Goal: Task Accomplishment & Management: Complete application form

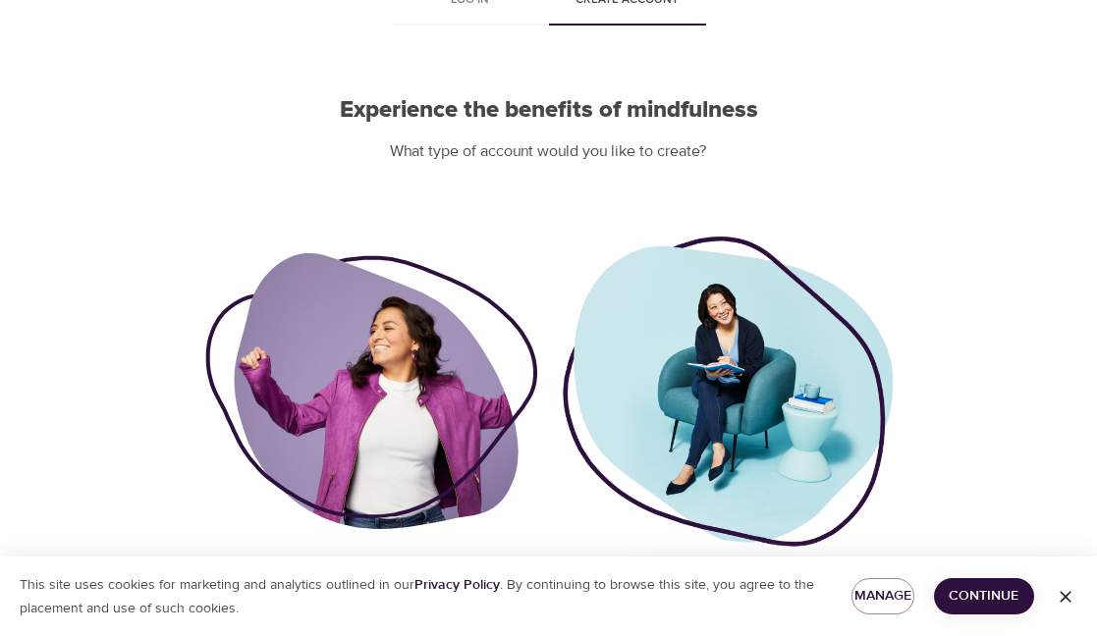
scroll to position [190, 0]
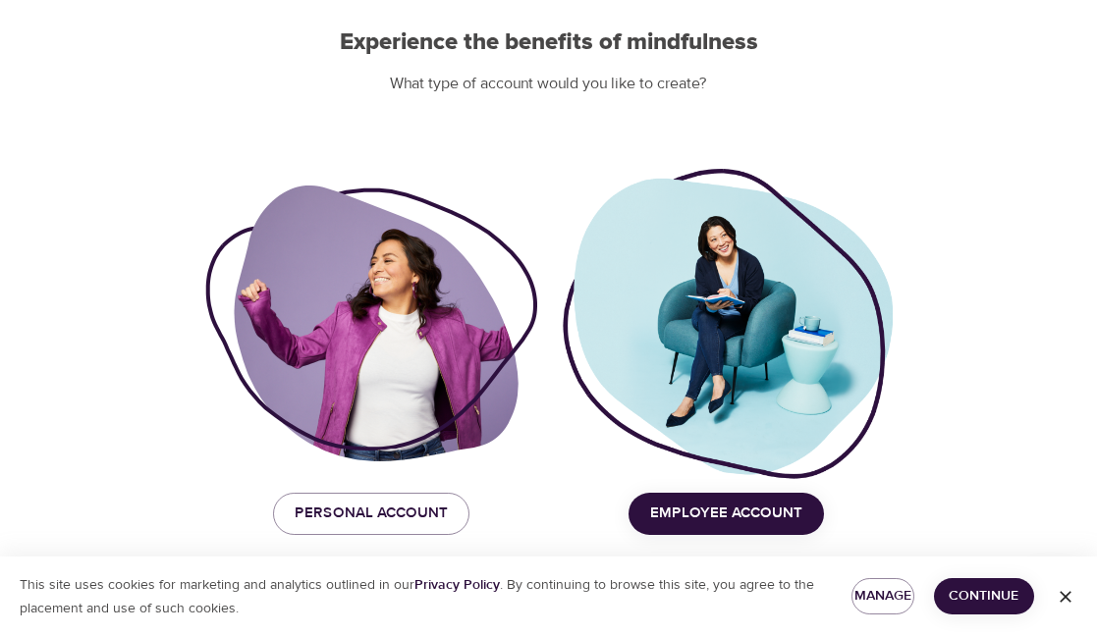
click at [740, 509] on span "Employee Account" at bounding box center [726, 514] width 152 height 26
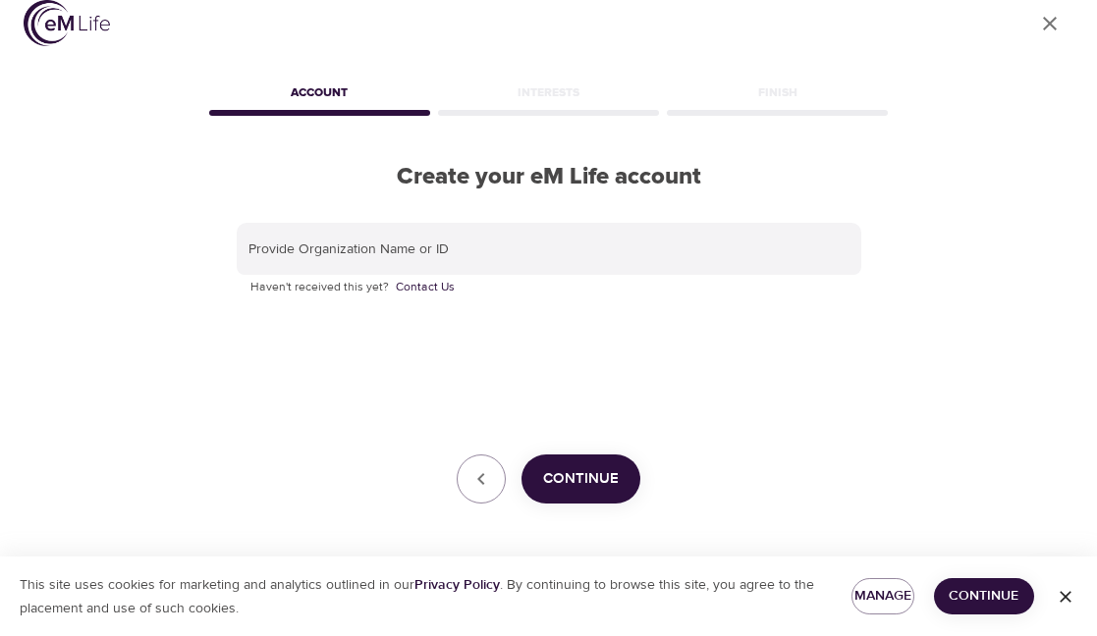
scroll to position [24, 0]
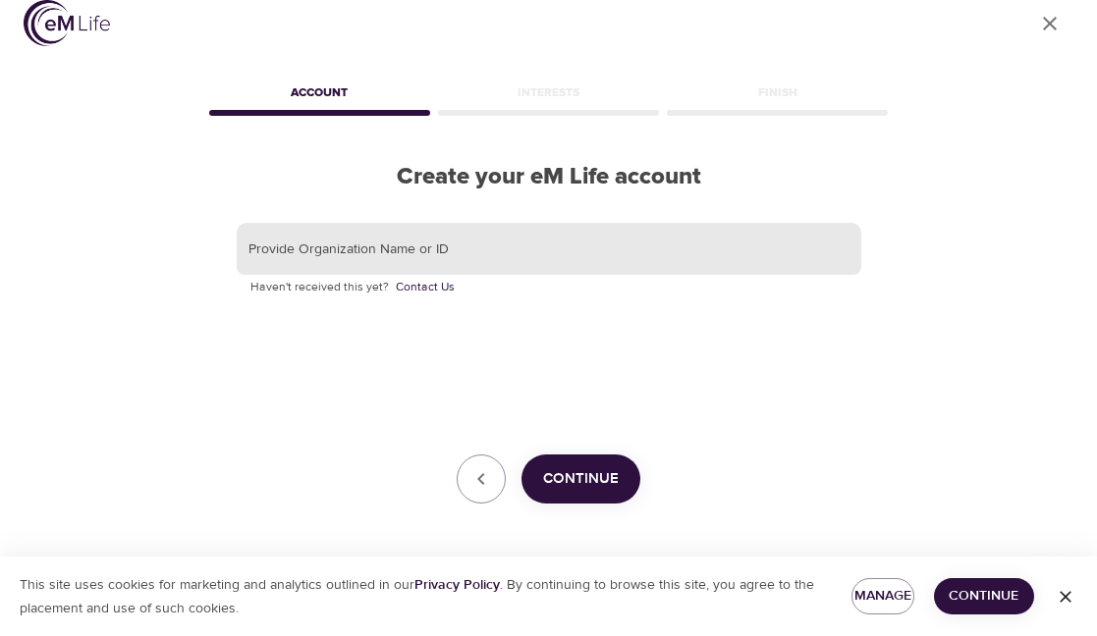
click at [406, 249] on input "text" at bounding box center [549, 249] width 625 height 53
type input "Korn Ferry"
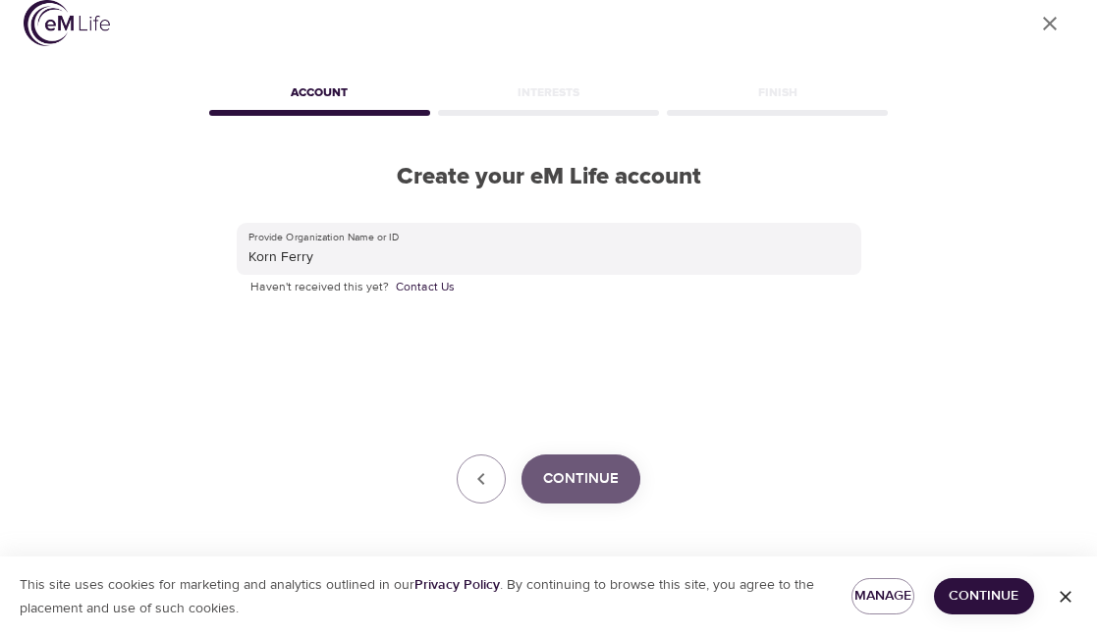
click at [590, 476] on span "Continue" at bounding box center [581, 480] width 76 height 26
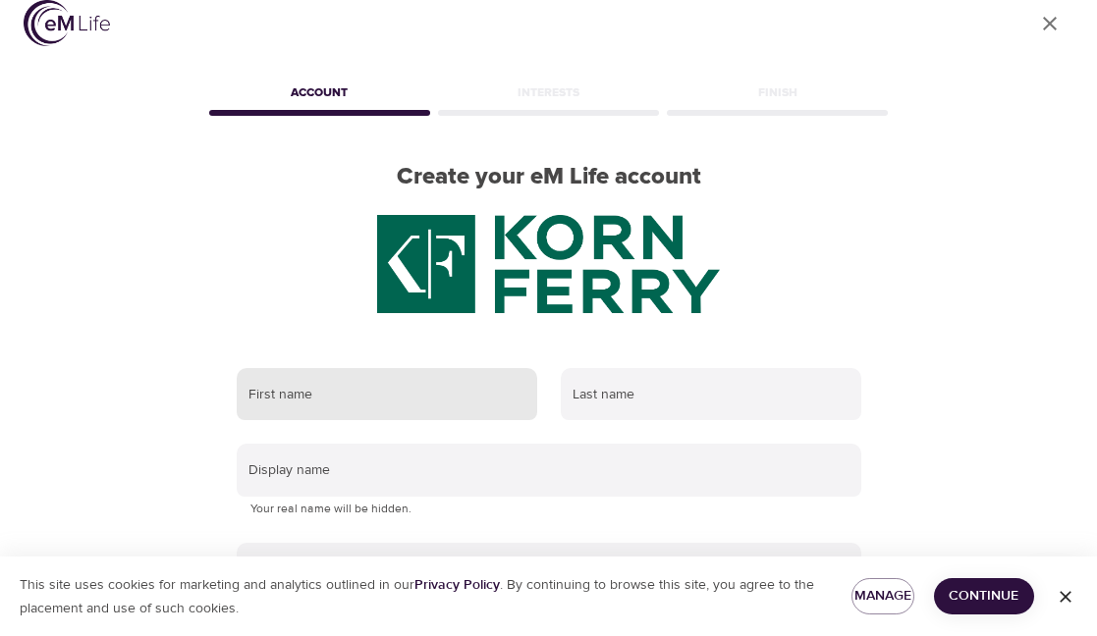
click at [403, 402] on input "text" at bounding box center [387, 394] width 301 height 53
type input "[PERSON_NAME]"
type input "[EMAIL_ADDRESS][DOMAIN_NAME]"
click at [263, 404] on input "[PERSON_NAME]" at bounding box center [387, 394] width 301 height 53
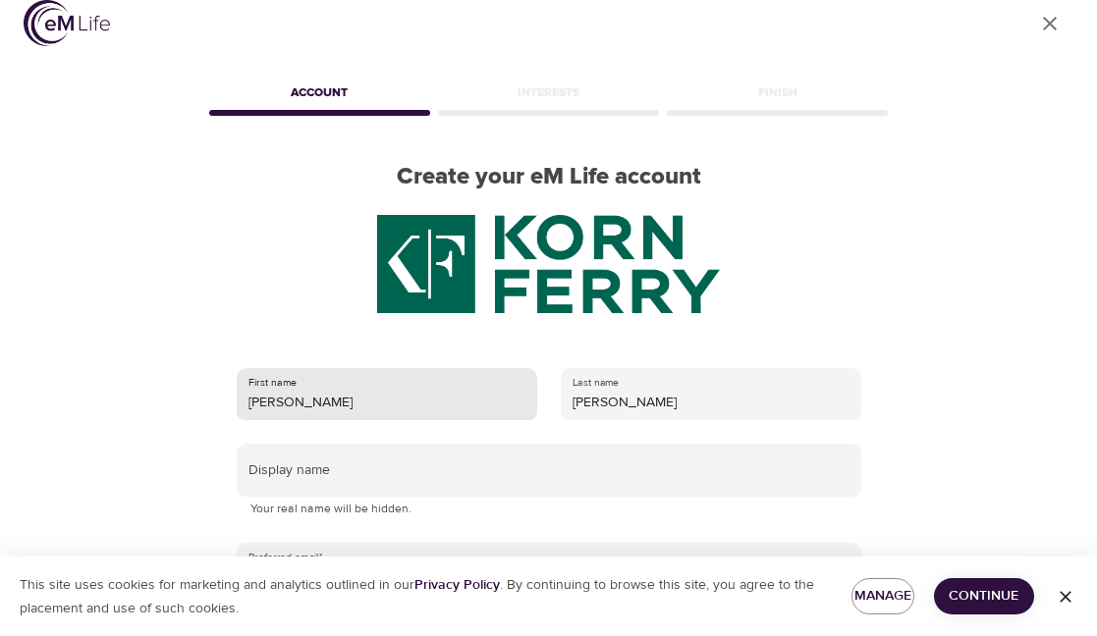
click at [263, 404] on input "[PERSON_NAME]" at bounding box center [387, 394] width 301 height 53
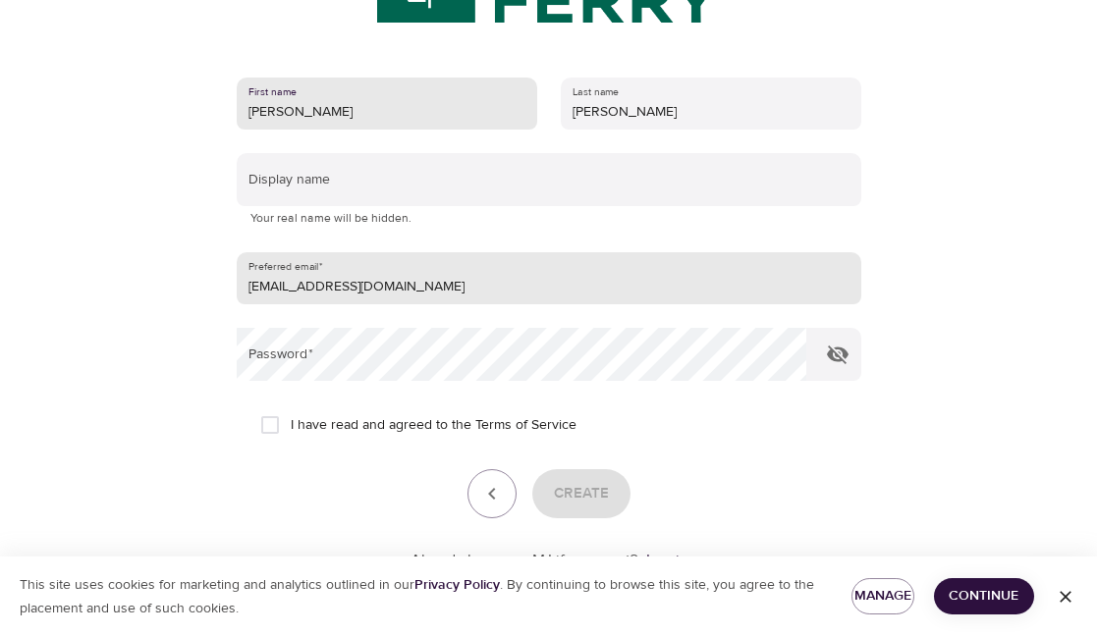
scroll to position [318, 0]
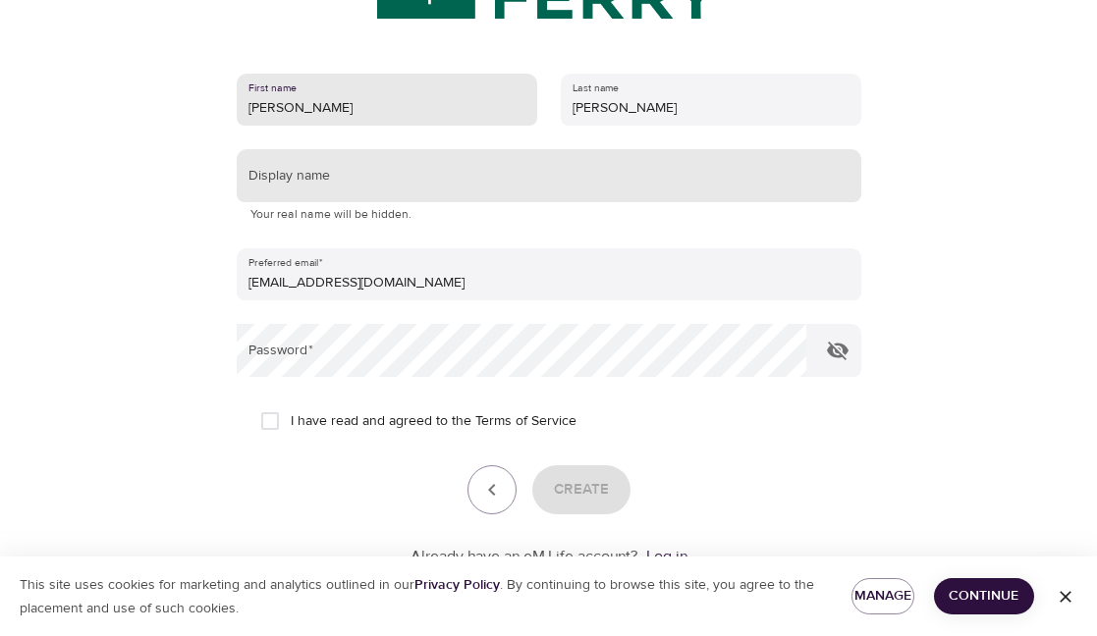
type input "[PERSON_NAME]"
click at [352, 186] on input "text" at bounding box center [549, 175] width 625 height 53
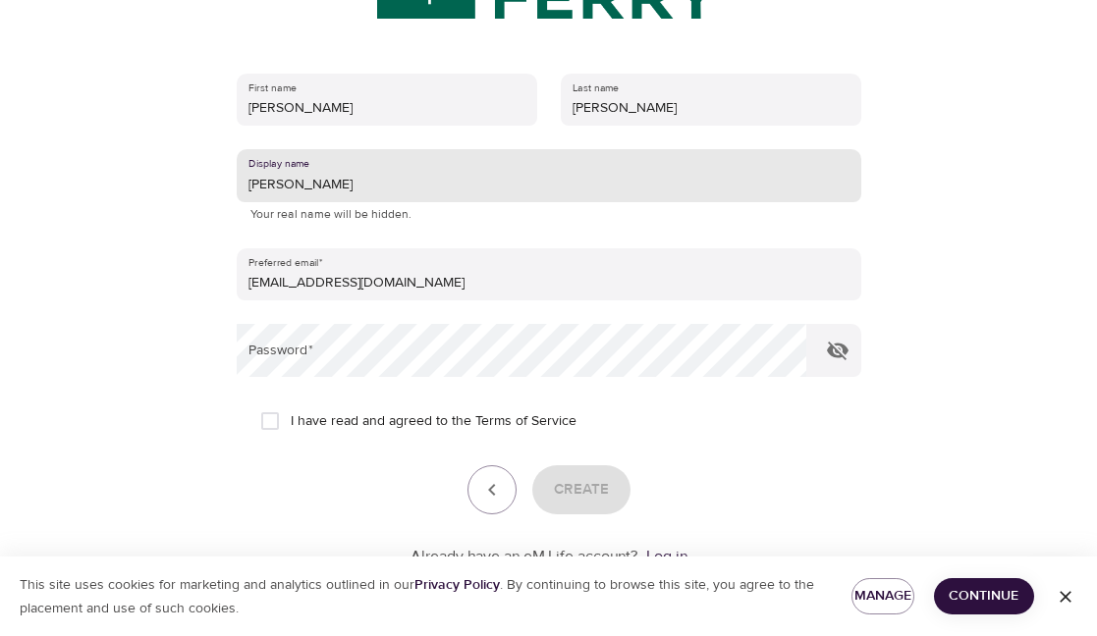
type input "[PERSON_NAME]"
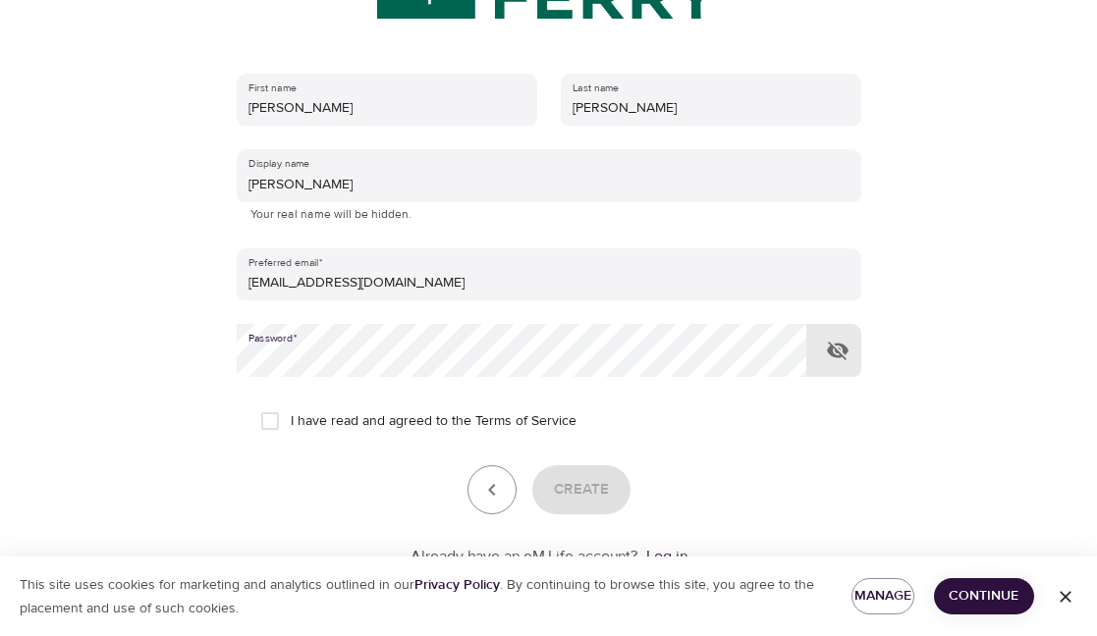
click at [273, 416] on input "I have read and agreed to the Terms of Service" at bounding box center [269, 421] width 41 height 41
checkbox input "true"
click at [597, 488] on span "Create" at bounding box center [581, 490] width 55 height 26
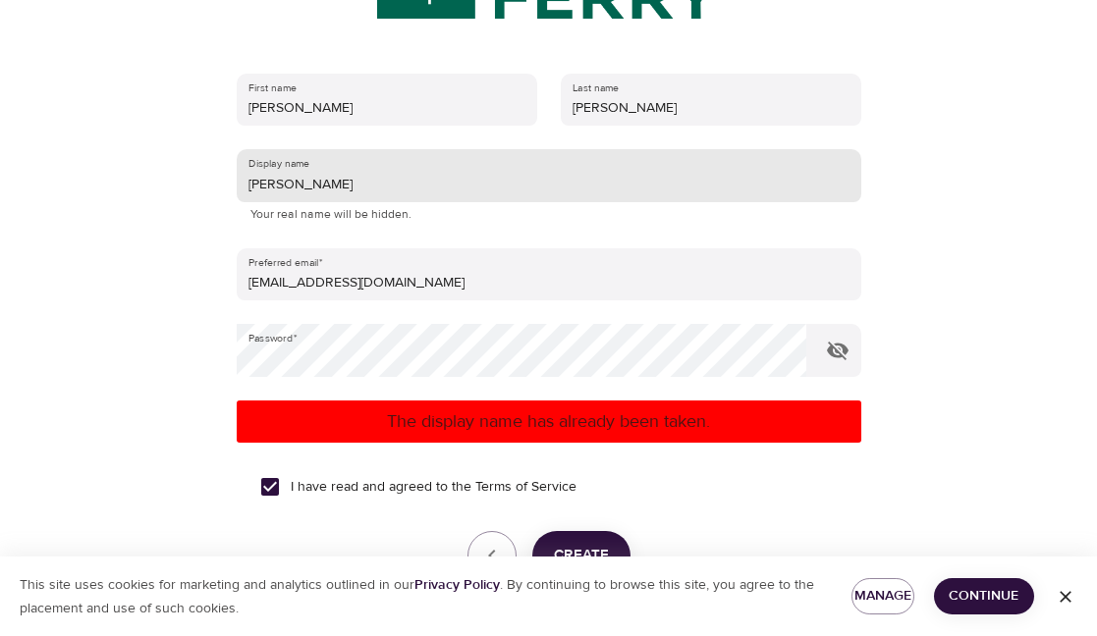
click at [304, 192] on input "[PERSON_NAME]" at bounding box center [549, 175] width 625 height 53
drag, startPoint x: 301, startPoint y: 188, endPoint x: 243, endPoint y: 185, distance: 58.0
click at [243, 185] on input "[PERSON_NAME]" at bounding box center [549, 175] width 625 height 53
click at [581, 541] on button "Create" at bounding box center [581, 555] width 98 height 49
drag, startPoint x: 316, startPoint y: 184, endPoint x: 246, endPoint y: 184, distance: 70.7
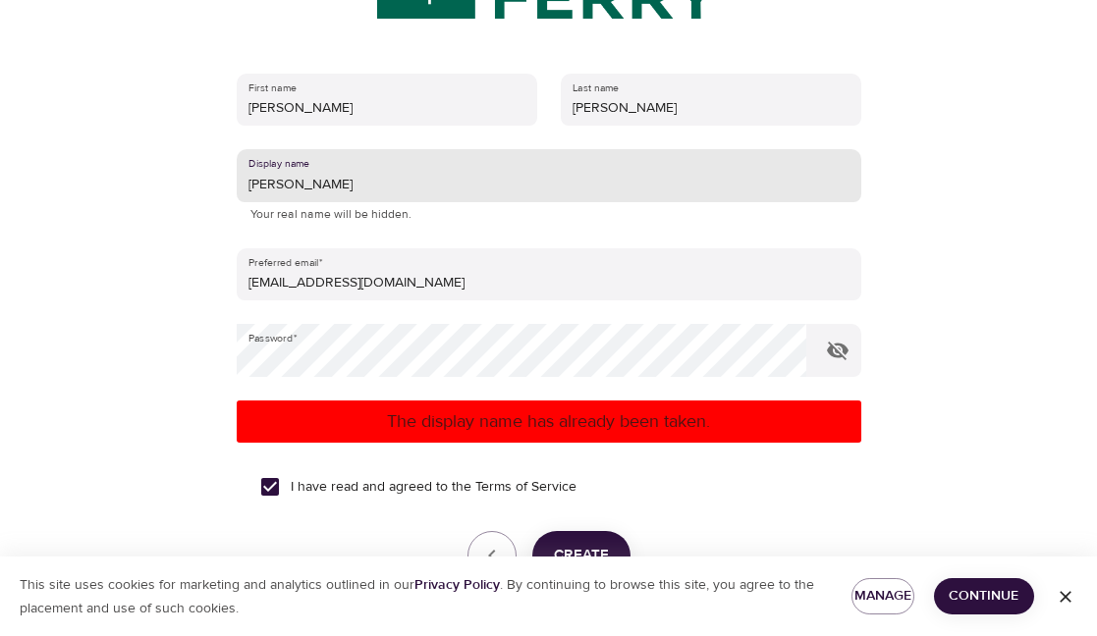
click at [246, 184] on input "[PERSON_NAME]" at bounding box center [549, 175] width 625 height 53
type input "Angiolina"
click at [579, 544] on span "Create" at bounding box center [581, 556] width 55 height 26
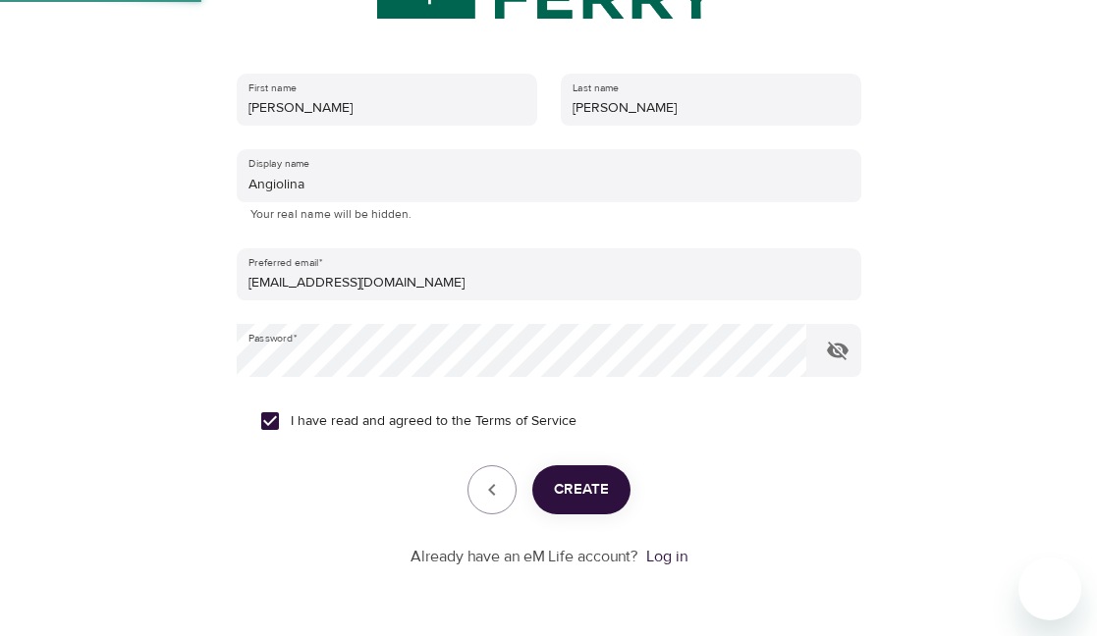
scroll to position [197, 0]
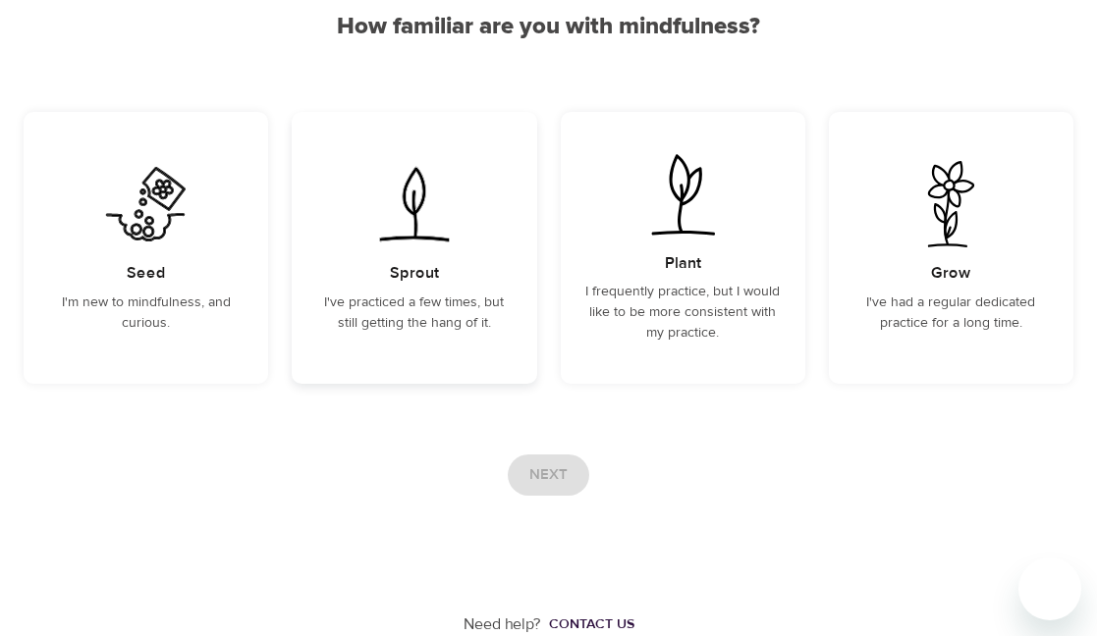
click at [413, 277] on h5 "Sprout" at bounding box center [414, 273] width 49 height 21
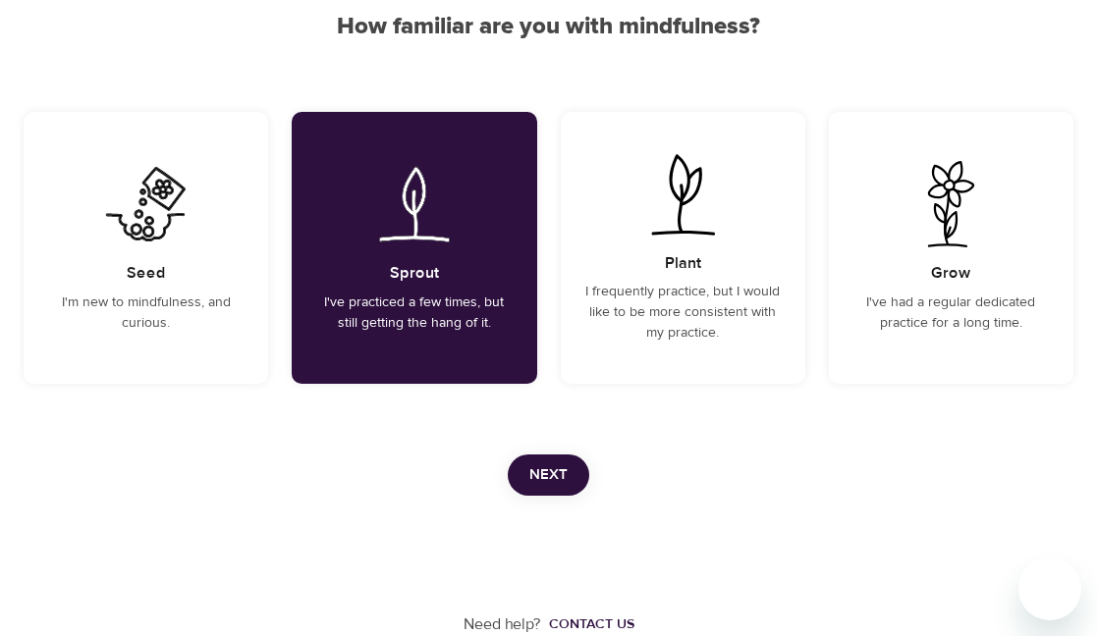
click at [565, 478] on span "Next" at bounding box center [548, 476] width 38 height 26
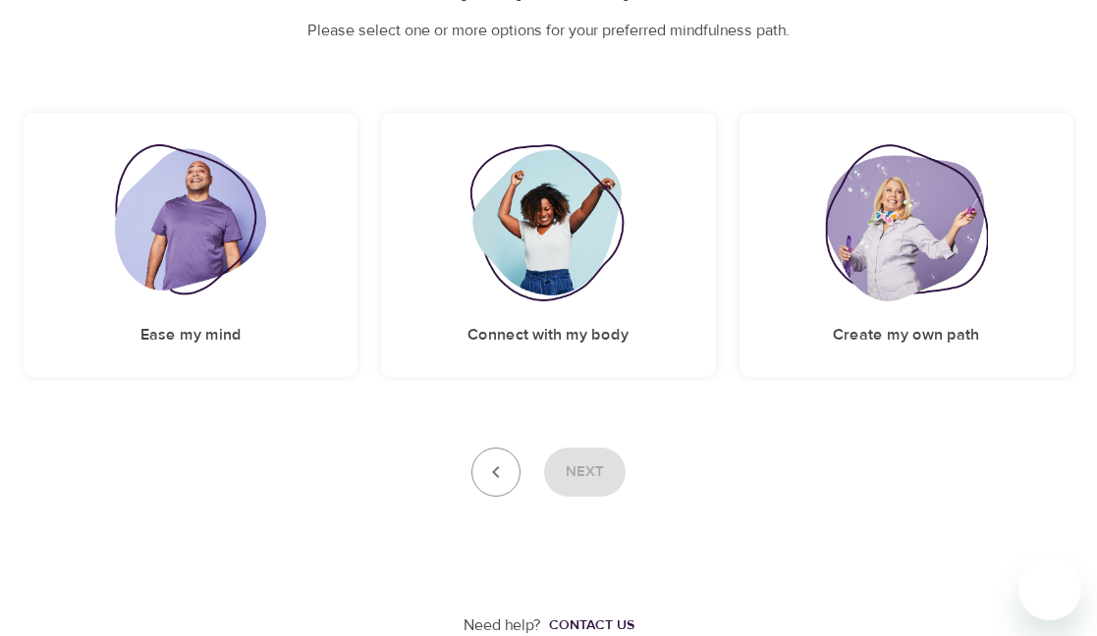
scroll to position [236, 0]
click at [218, 243] on img at bounding box center [191, 221] width 152 height 157
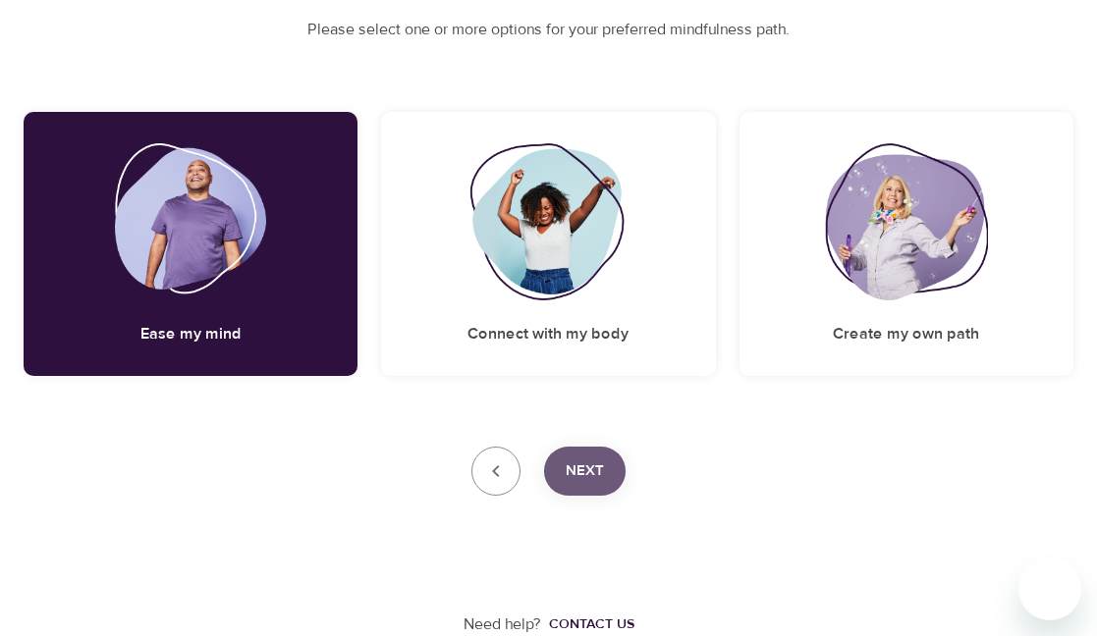
click at [586, 466] on span "Next" at bounding box center [585, 472] width 38 height 26
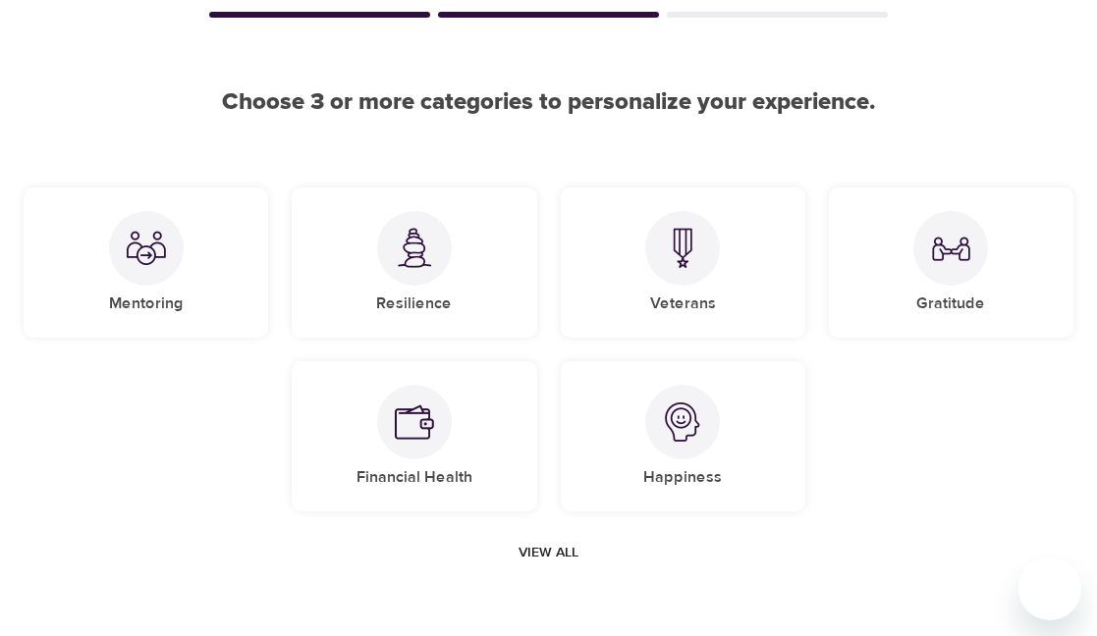
scroll to position [121, 0]
click at [413, 258] on img at bounding box center [414, 249] width 39 height 40
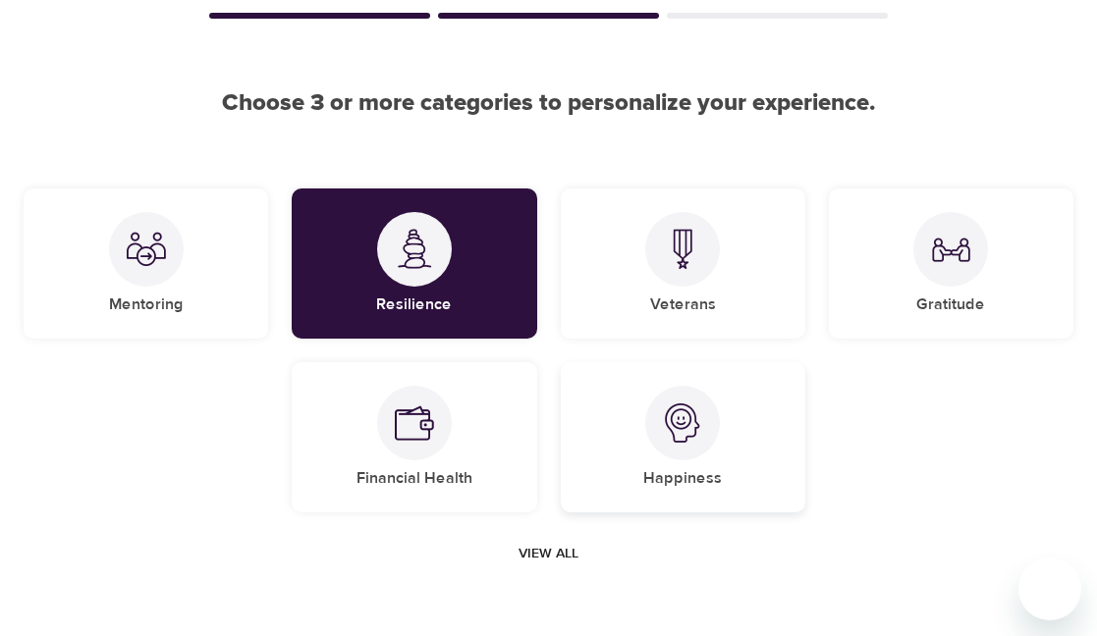
click at [674, 428] on img at bounding box center [682, 423] width 39 height 39
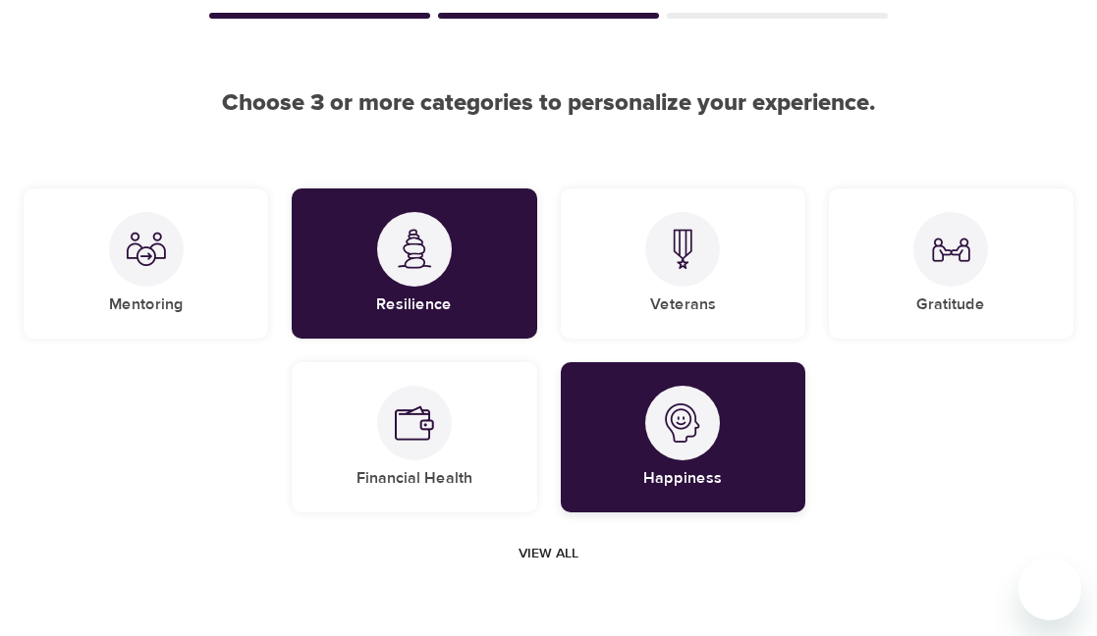
scroll to position [219, 0]
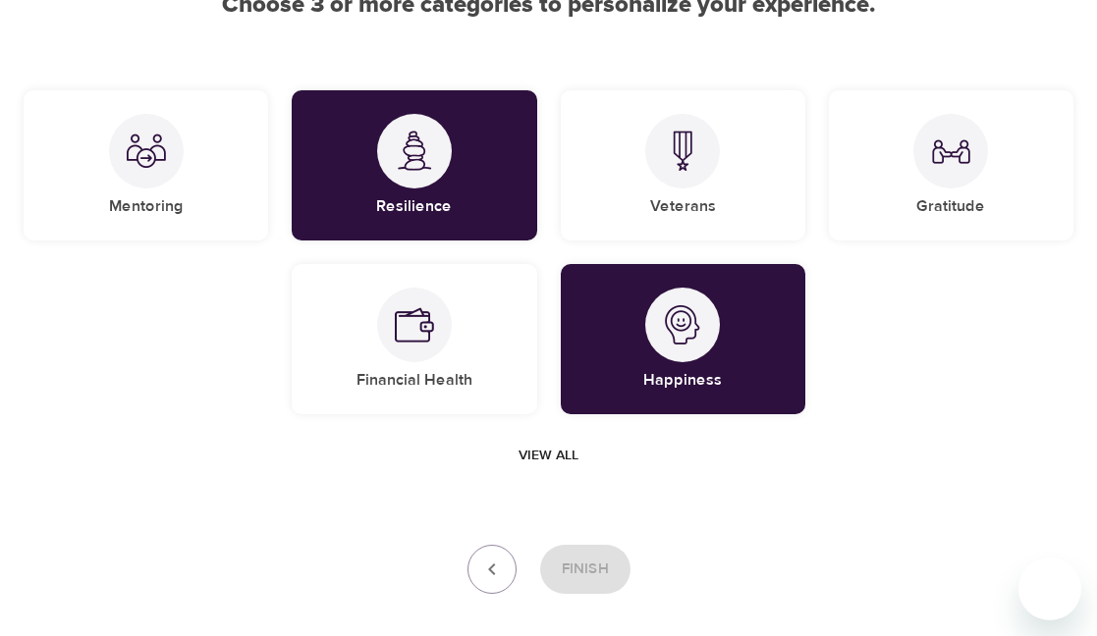
click at [548, 453] on span "View all" at bounding box center [549, 456] width 60 height 25
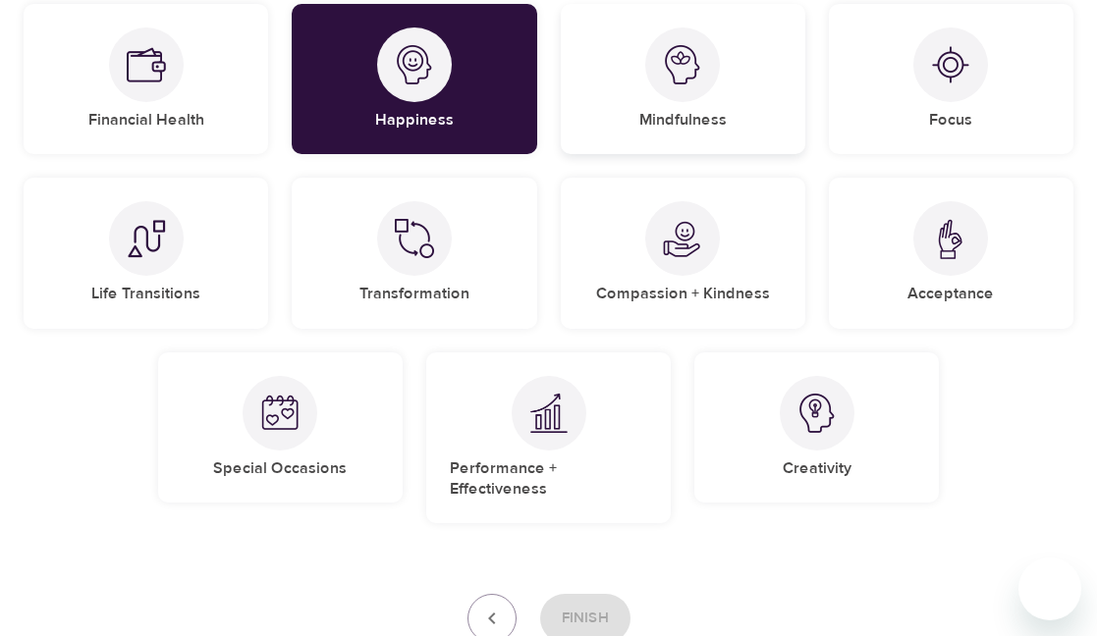
scroll to position [514, 0]
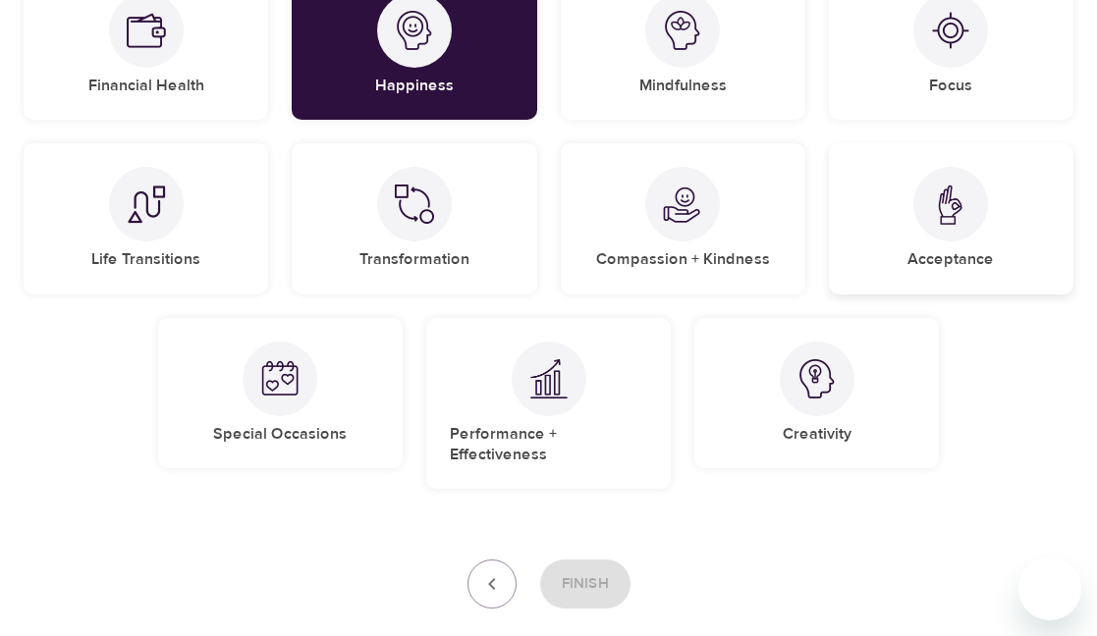
click at [979, 204] on div at bounding box center [950, 204] width 75 height 75
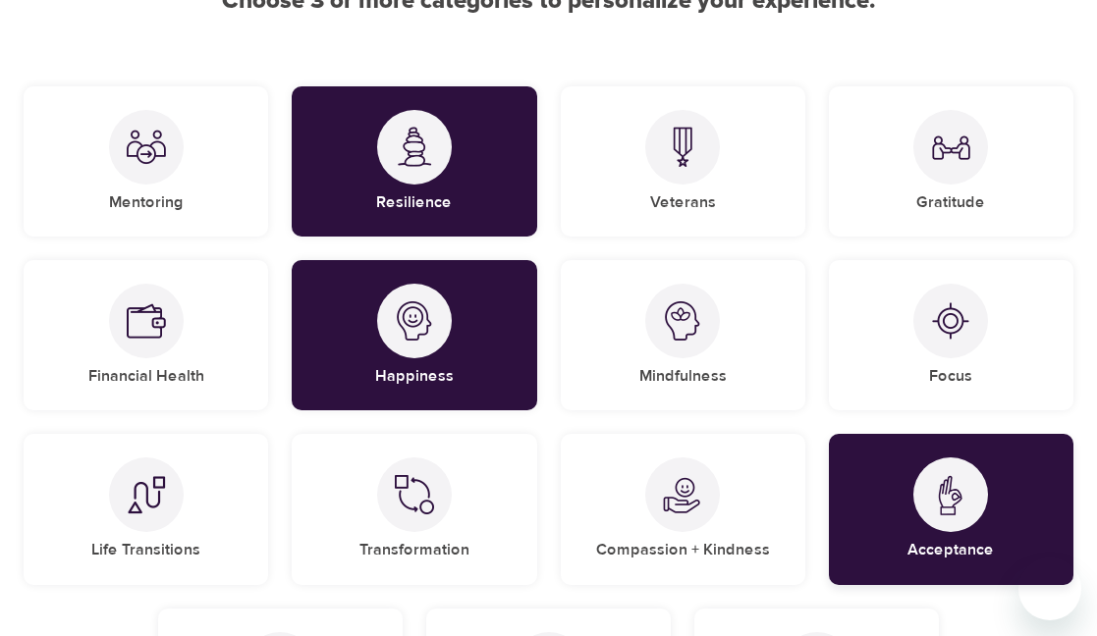
scroll to position [219, 0]
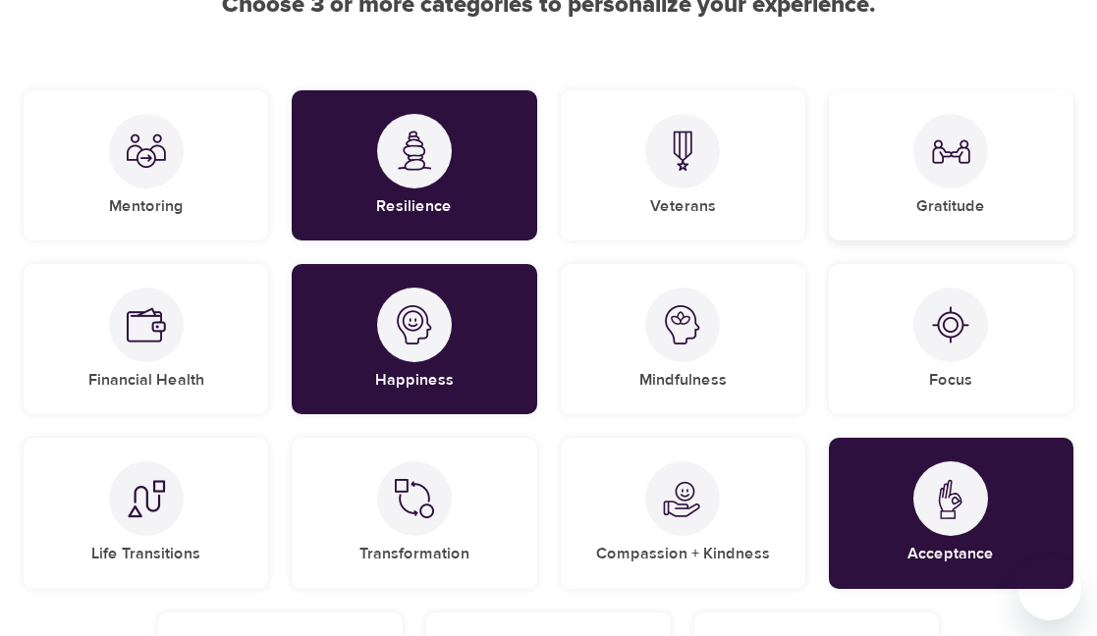
click at [987, 197] on div "Gratitude" at bounding box center [951, 165] width 245 height 150
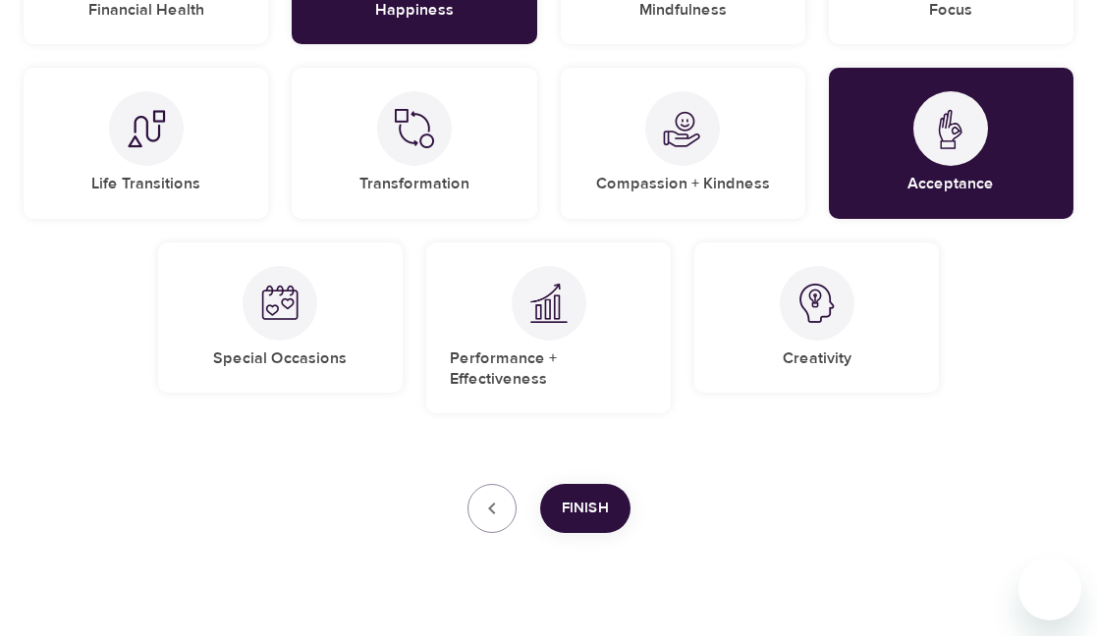
scroll to position [627, 0]
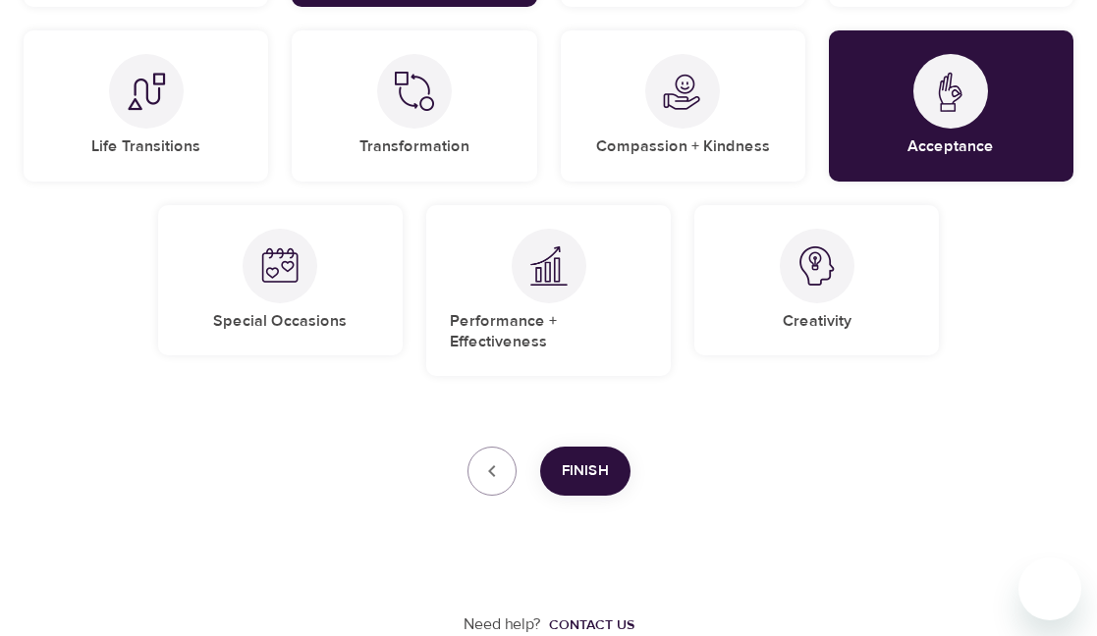
click at [586, 473] on span "Finish" at bounding box center [585, 472] width 47 height 26
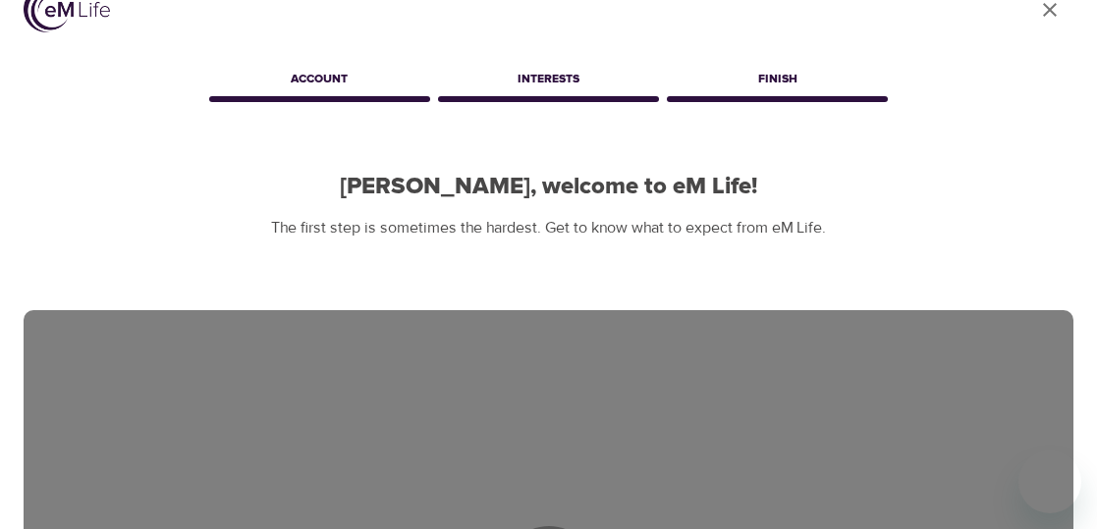
scroll to position [0, 0]
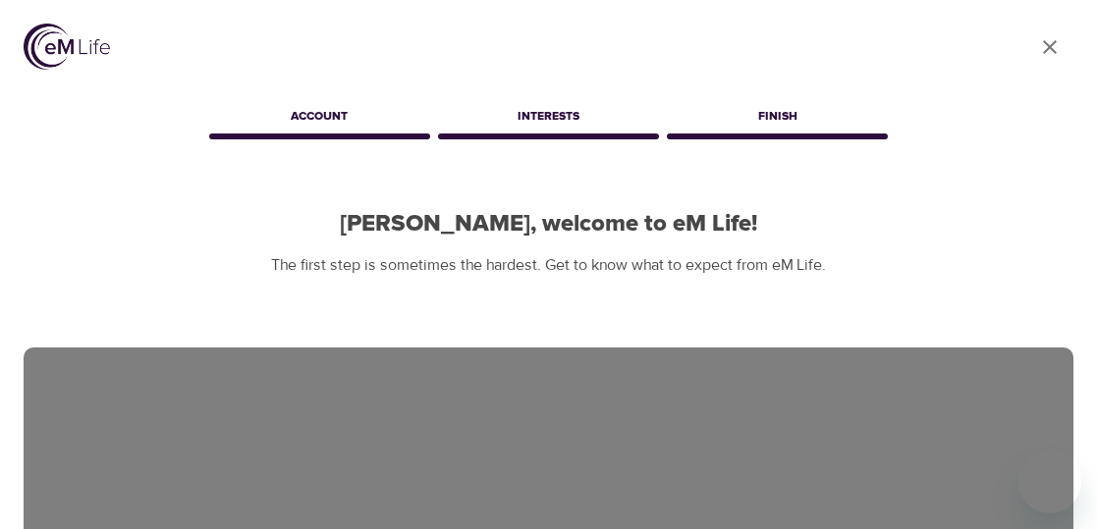
click at [554, 116] on div "Interests" at bounding box center [548, 119] width 229 height 39
click at [799, 111] on div "Finish" at bounding box center [777, 119] width 229 height 39
click at [301, 125] on div "Account" at bounding box center [319, 119] width 229 height 39
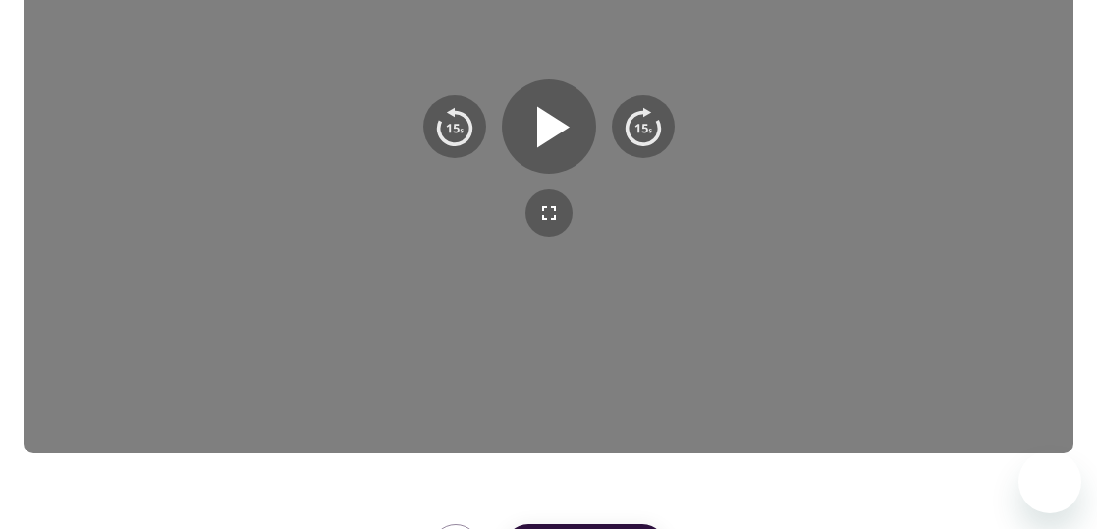
scroll to position [491, 0]
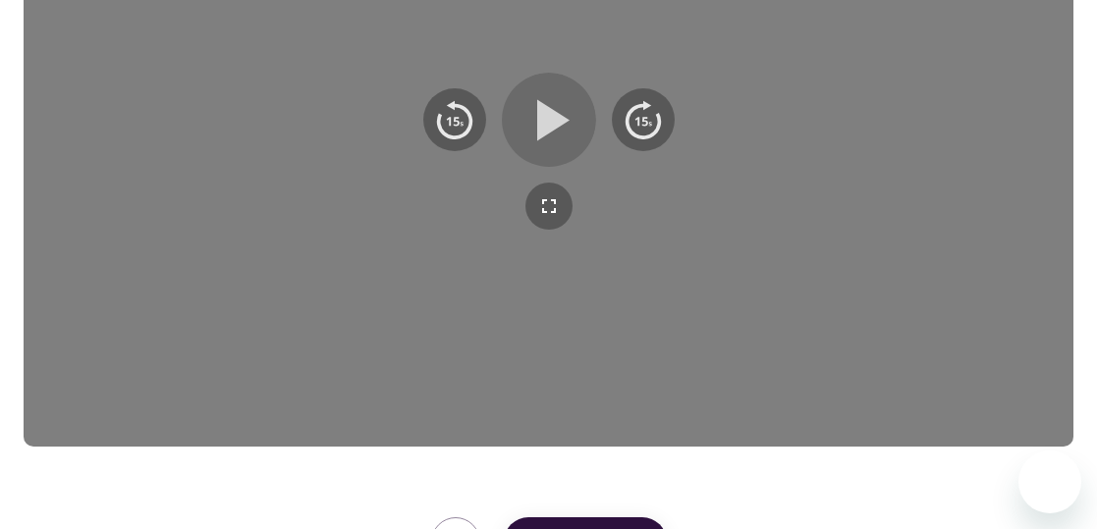
click at [532, 117] on icon "button" at bounding box center [549, 119] width 71 height 71
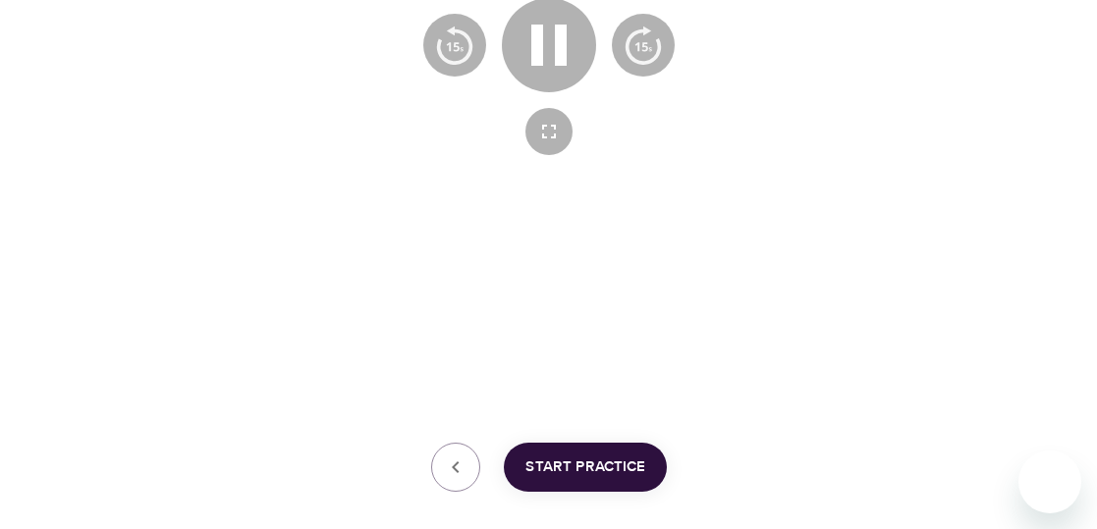
scroll to position [669, 0]
